Goal: Information Seeking & Learning: Understand process/instructions

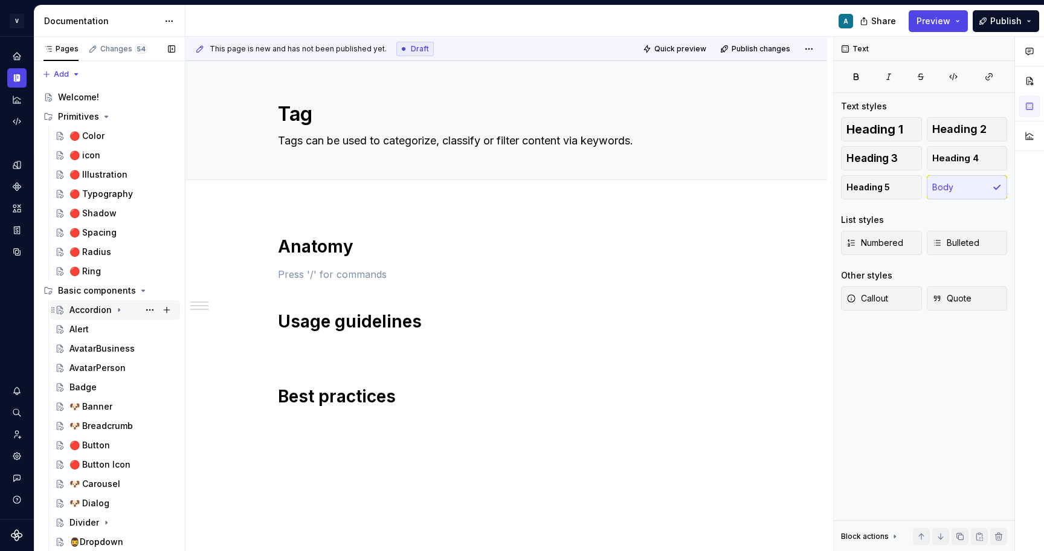
click at [90, 308] on div "Accordion" at bounding box center [90, 310] width 42 height 12
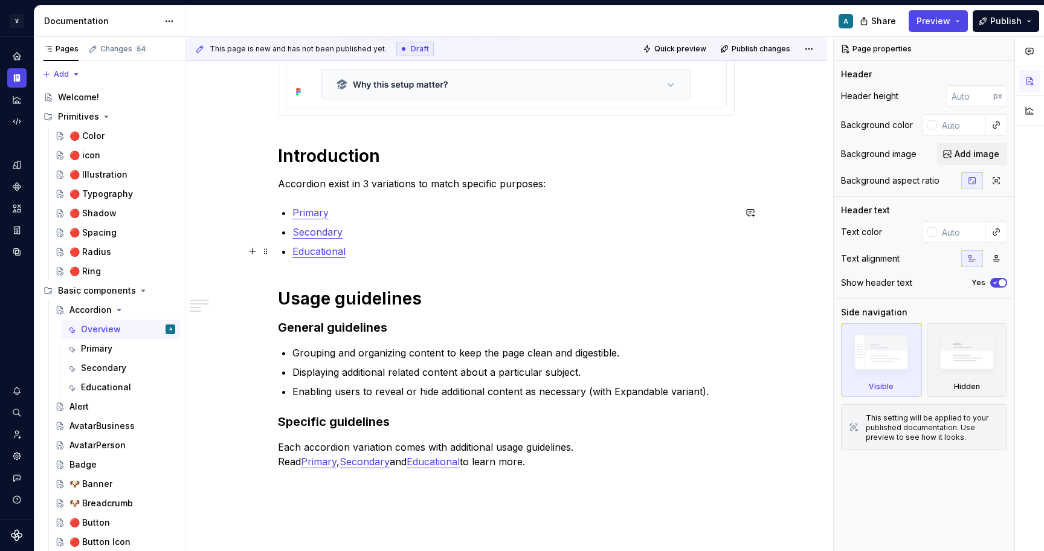
scroll to position [317, 0]
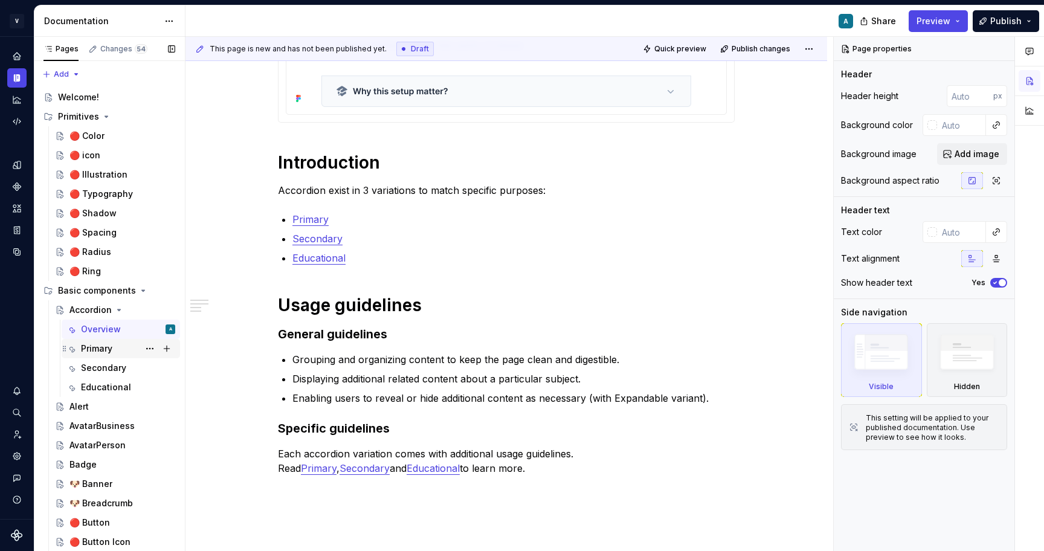
click at [108, 348] on div "Primary" at bounding box center [96, 349] width 31 height 12
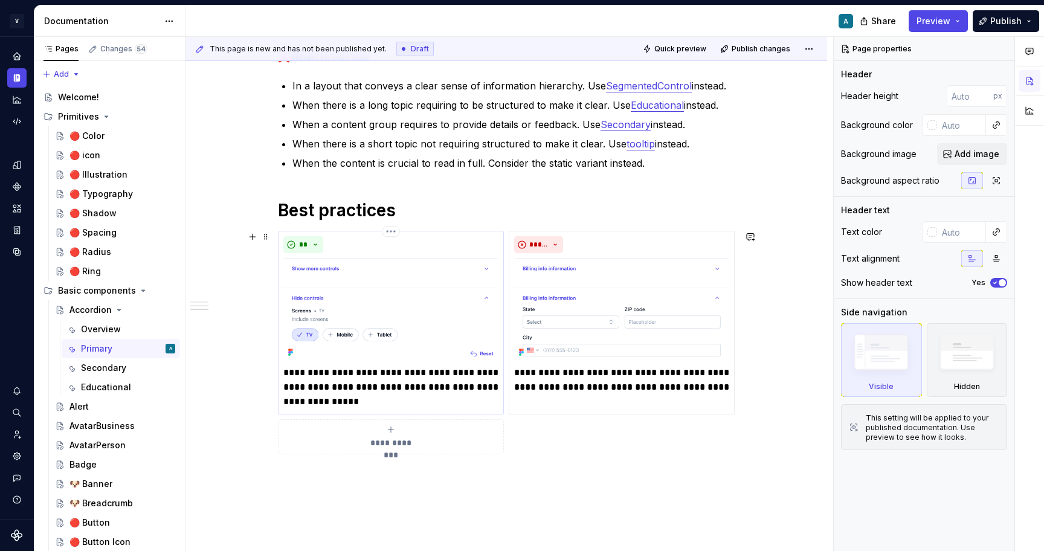
scroll to position [491, 0]
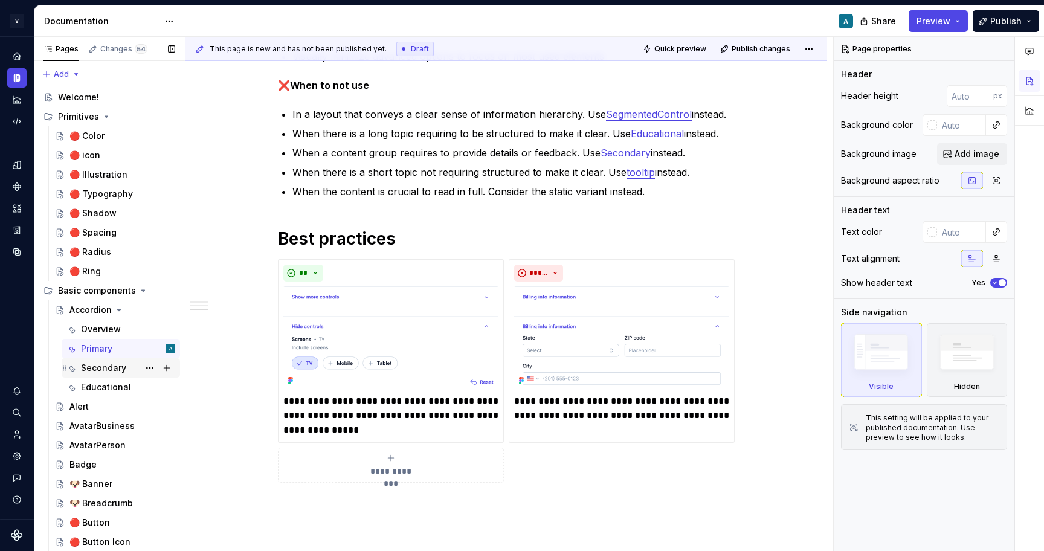
click at [113, 374] on div "Secondary" at bounding box center [128, 368] width 94 height 17
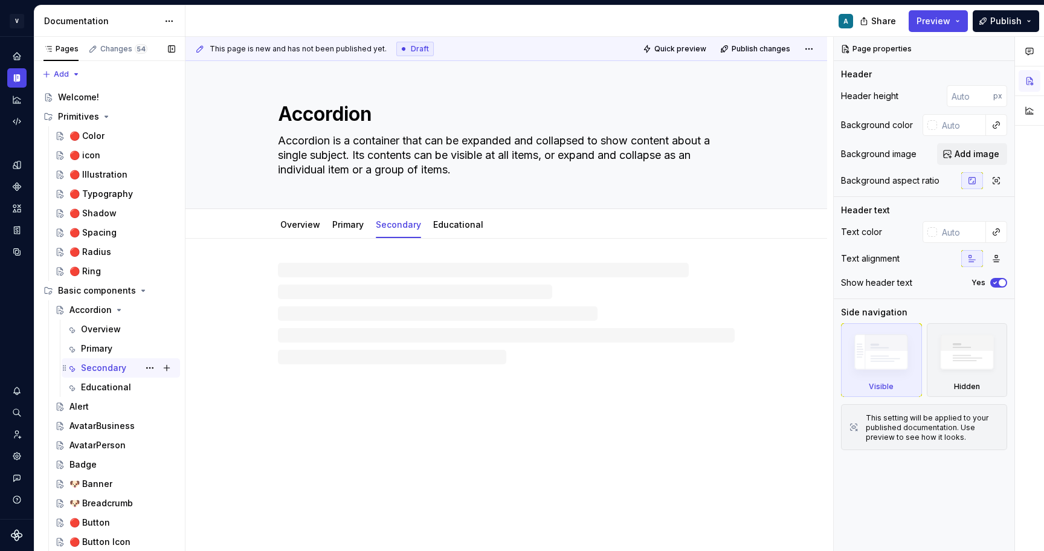
click at [113, 374] on div "Secondary A" at bounding box center [128, 368] width 94 height 17
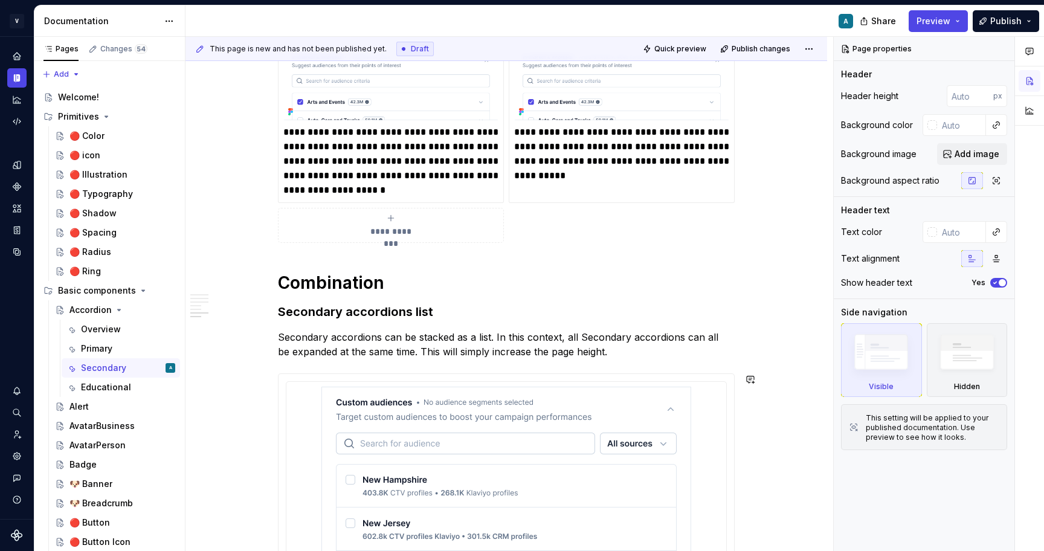
scroll to position [1218, 0]
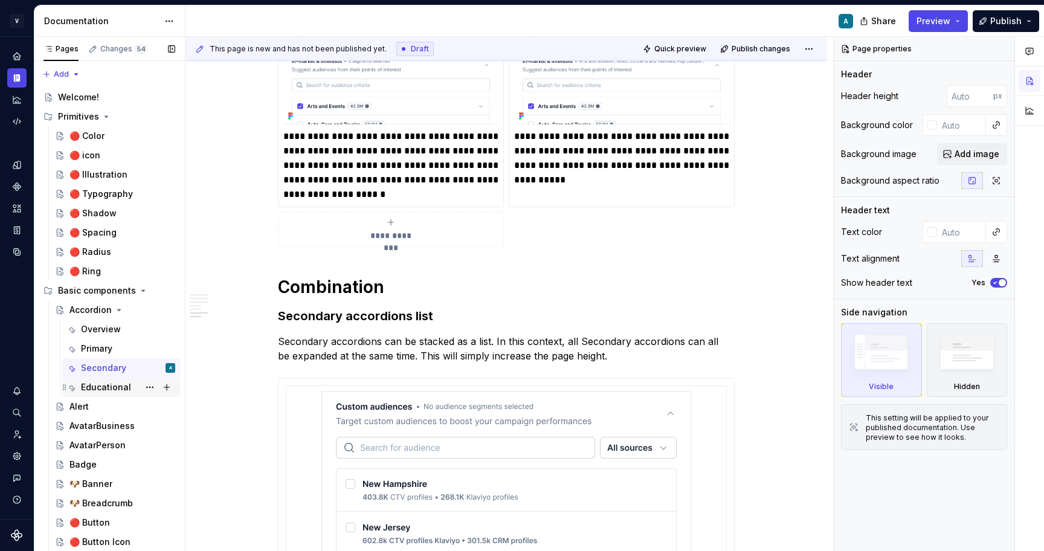
click at [117, 390] on div "Educational" at bounding box center [106, 387] width 50 height 12
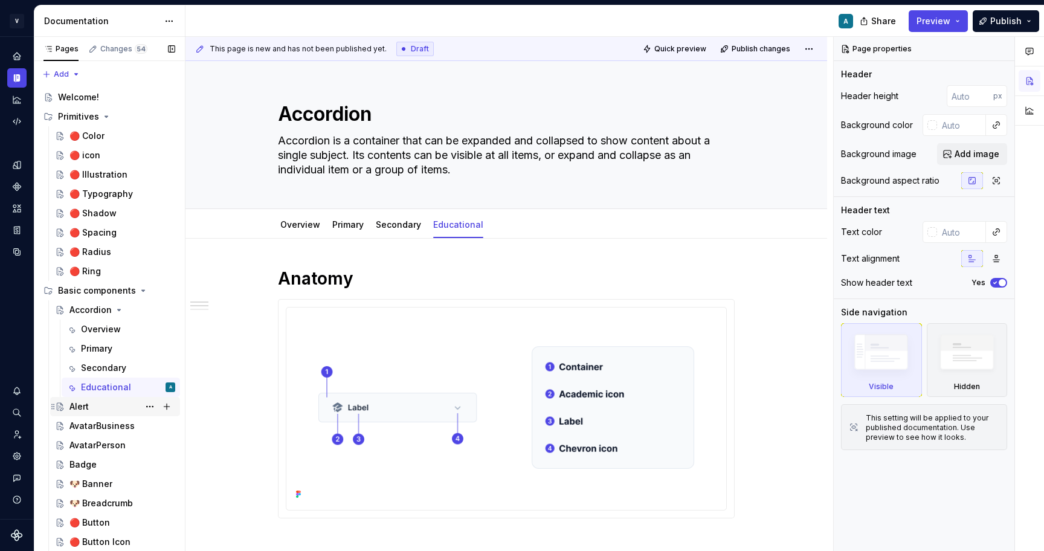
click at [86, 406] on div "Alert" at bounding box center [78, 407] width 19 height 12
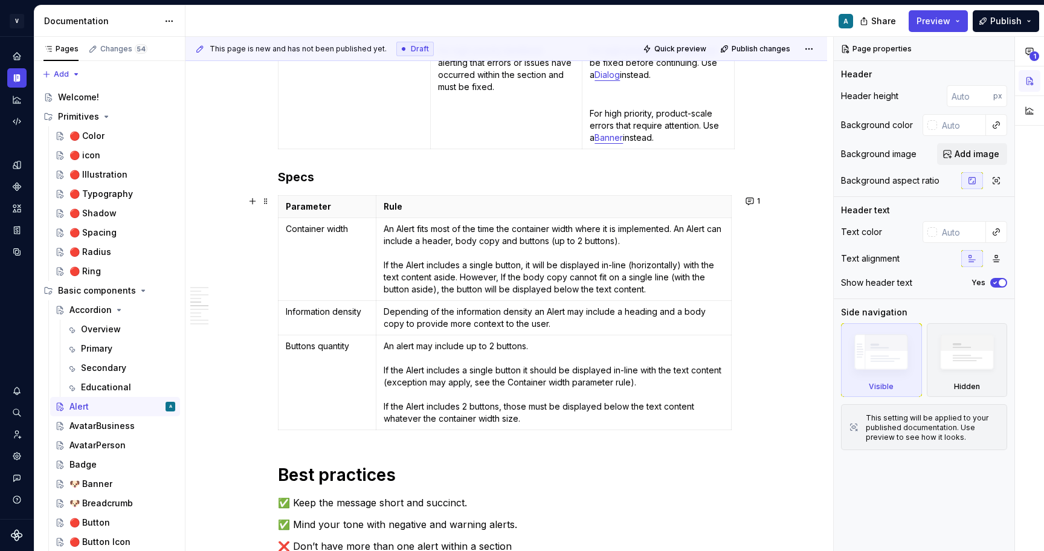
scroll to position [1521, 0]
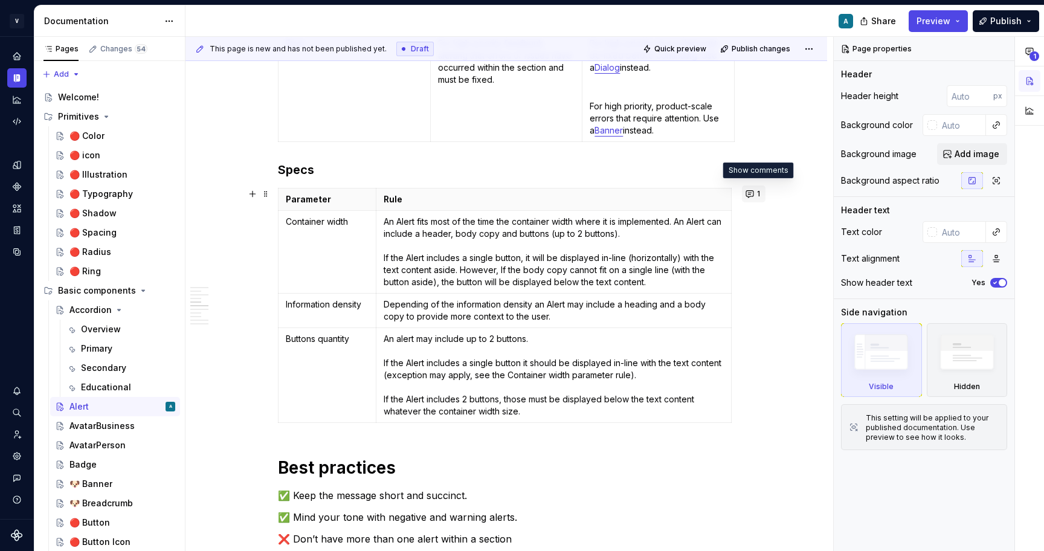
click at [753, 194] on button "1" at bounding box center [754, 194] width 24 height 17
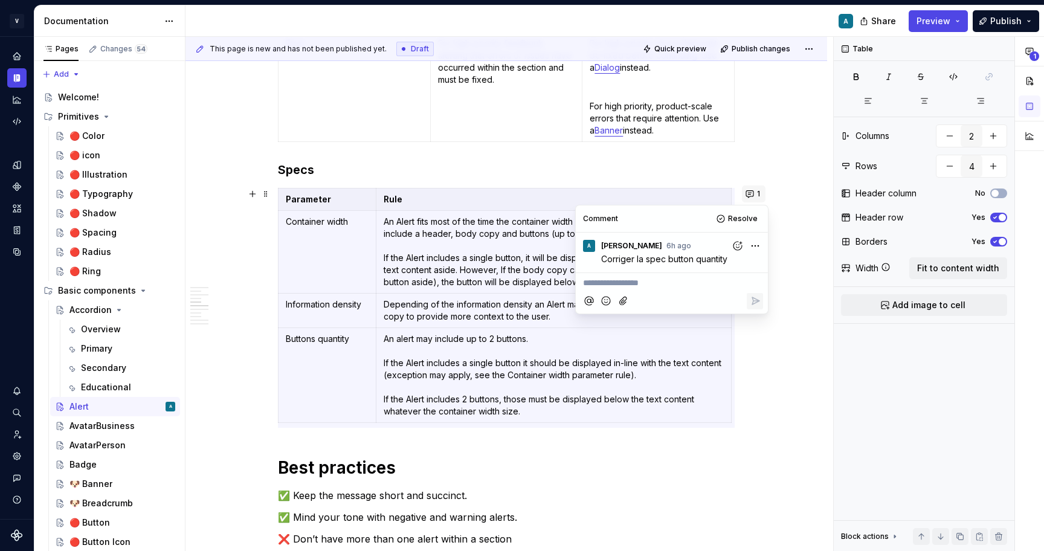
type textarea "*"
click at [634, 175] on h3 "Specs" at bounding box center [506, 169] width 457 height 17
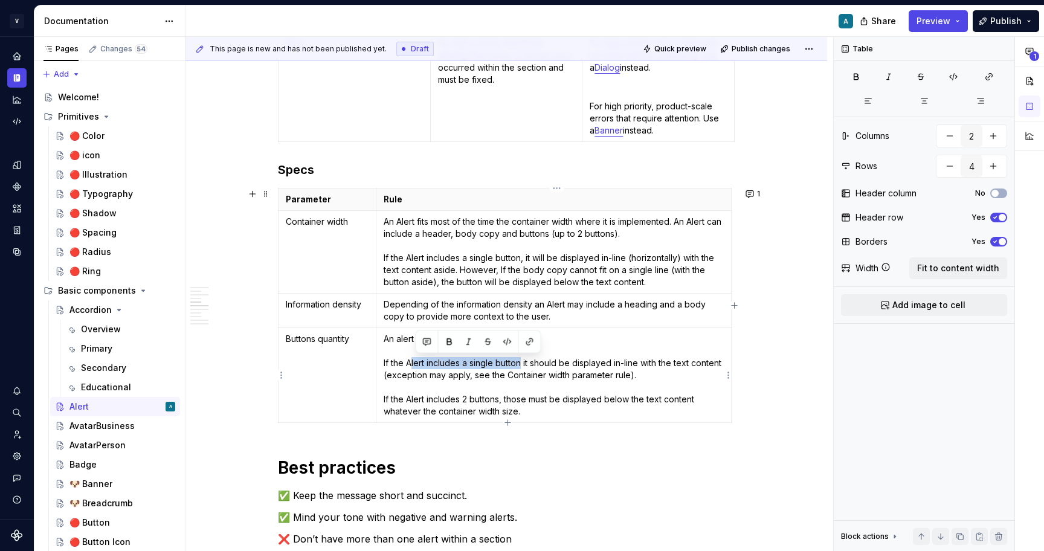
drag, startPoint x: 524, startPoint y: 363, endPoint x: 413, endPoint y: 360, distance: 111.8
click at [413, 360] on p "An alert may include up to 2 buttons. If the Alert includes a single button it …" at bounding box center [554, 375] width 340 height 85
drag, startPoint x: 471, startPoint y: 364, endPoint x: 425, endPoint y: 361, distance: 46.0
click at [425, 361] on p "An alert may include up to 2 buttons. If buttons fit it should be displayed in-…" at bounding box center [554, 375] width 340 height 85
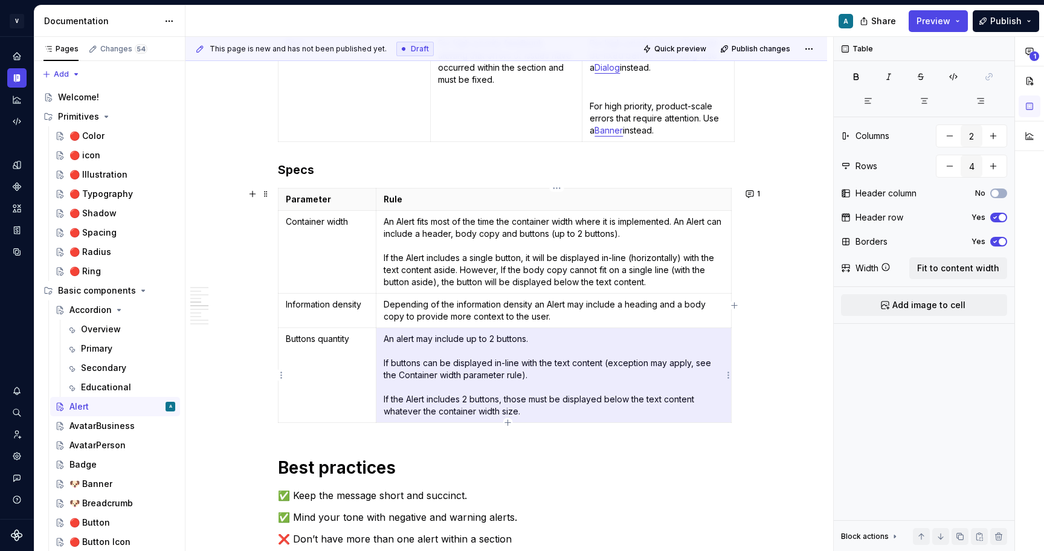
click at [396, 361] on p "An alert may include up to 2 buttons. If buttons can be displayed in-line with …" at bounding box center [554, 375] width 340 height 85
click at [398, 363] on p "An alert may include up to 2 buttons. If buttons can be displayed in-line with …" at bounding box center [554, 375] width 340 height 85
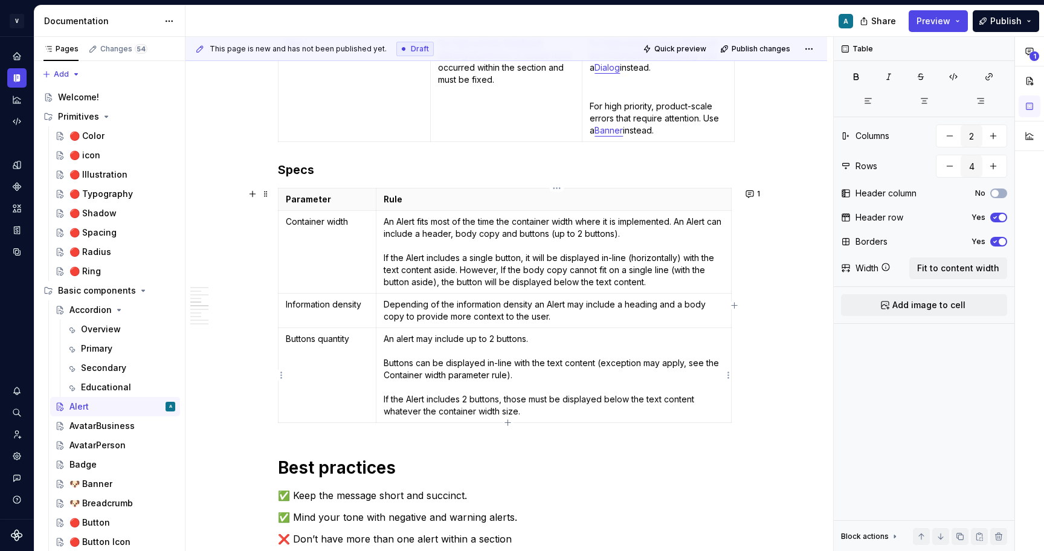
click at [434, 364] on p "An alert may include up to 2 buttons. Buttons can be displayed in-line with the…" at bounding box center [554, 375] width 340 height 85
drag, startPoint x: 497, startPoint y: 259, endPoint x: 468, endPoint y: 257, distance: 29.7
click at [468, 257] on p "An Alert fits most of the time the container width where it is implemented. An …" at bounding box center [554, 252] width 340 height 73
click at [430, 282] on p "An Alert fits most of the time the container width where it is implemented. An …" at bounding box center [554, 252] width 340 height 73
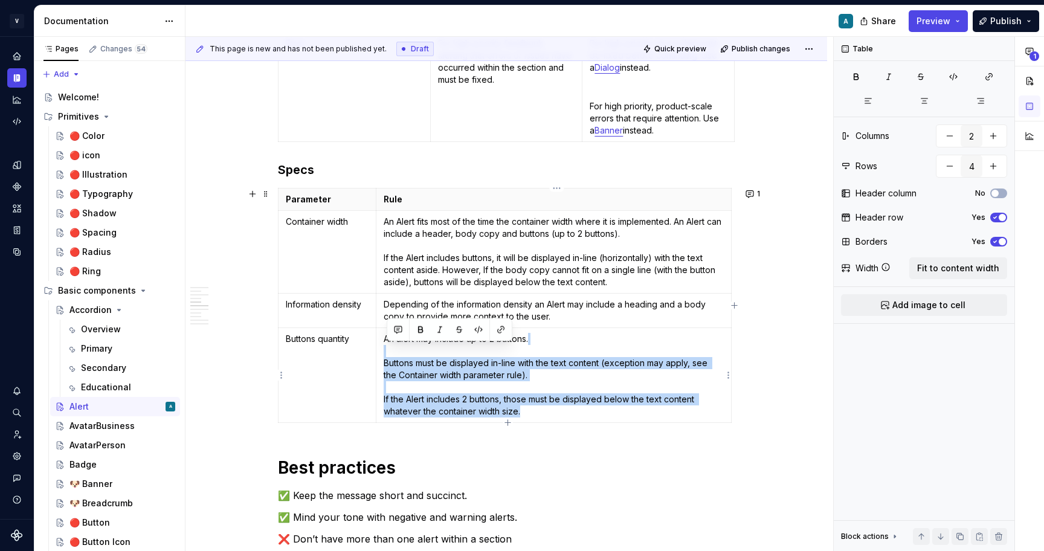
drag, startPoint x: 524, startPoint y: 410, endPoint x: 384, endPoint y: 357, distance: 149.6
click at [384, 357] on td "An alert may include up to 2 buttons. Buttons must be displayed in-line with th…" at bounding box center [553, 374] width 355 height 95
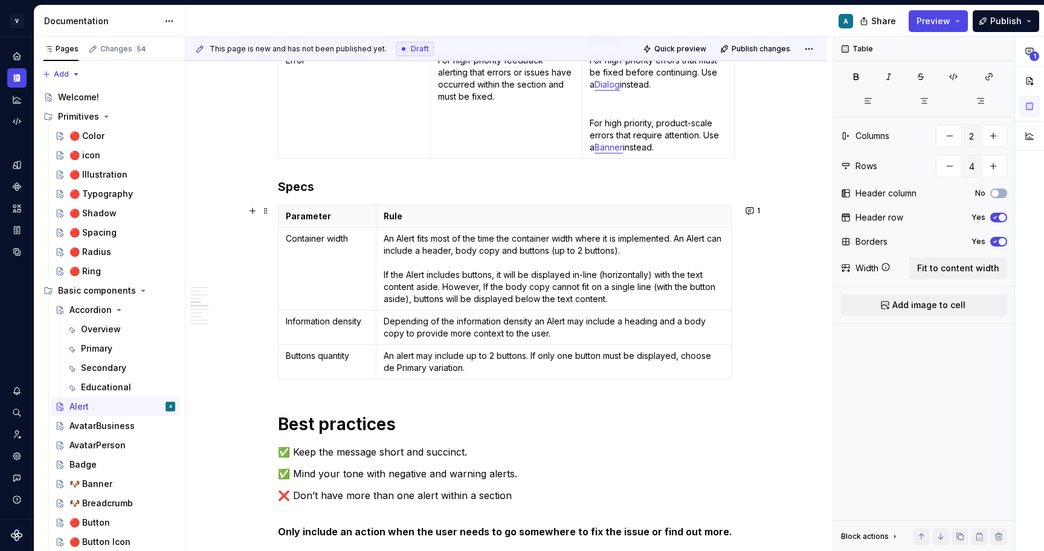
scroll to position [1502, 0]
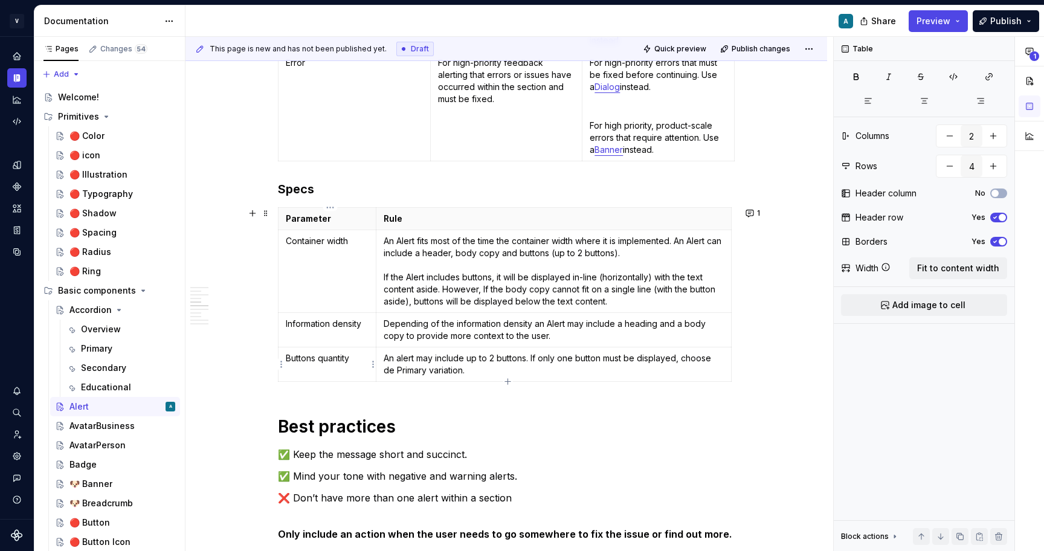
click at [358, 361] on p "Buttons quantity" at bounding box center [327, 358] width 83 height 12
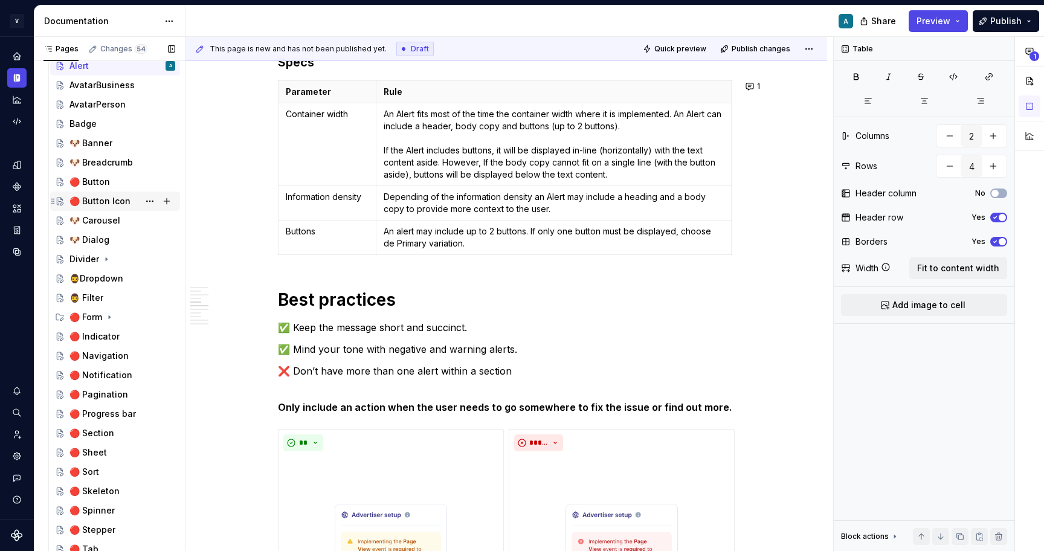
scroll to position [343, 0]
type textarea "*"
